Goal: Transaction & Acquisition: Book appointment/travel/reservation

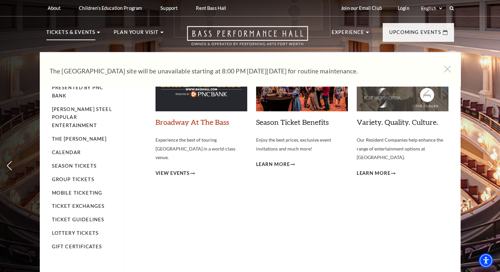
click at [165, 123] on link "Broadway At The Bass" at bounding box center [193, 121] width 74 height 9
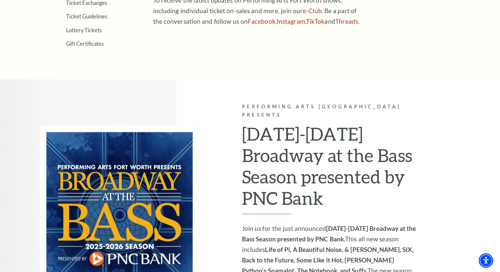
scroll to position [461, 0]
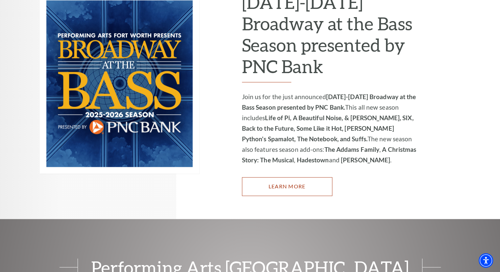
click at [294, 177] on link "Learn More" at bounding box center [287, 186] width 90 height 18
